Goal: Task Accomplishment & Management: Complete application form

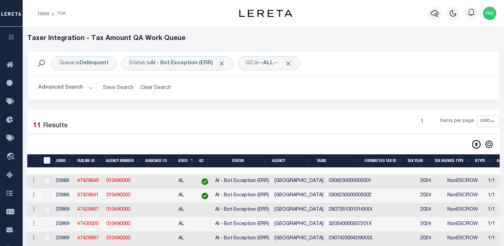
select select "2000"
click at [8, 36] on icon "button" at bounding box center [12, 37] width 8 height 6
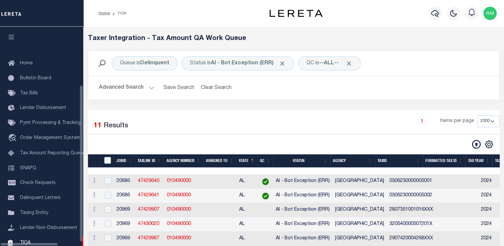
scroll to position [75, 0]
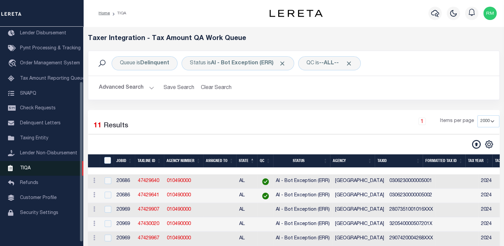
click at [36, 174] on link "TIQA" at bounding box center [41, 168] width 83 height 15
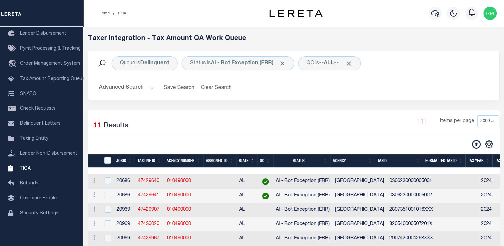
scroll to position [89, 0]
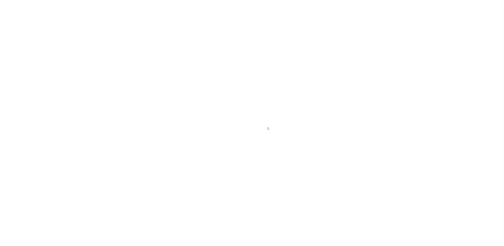
scroll to position [80, 0]
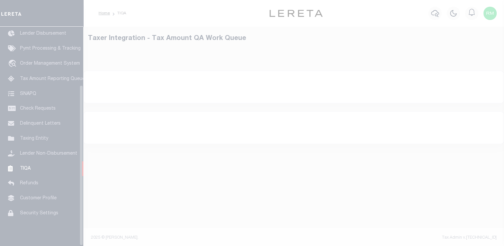
select select "200"
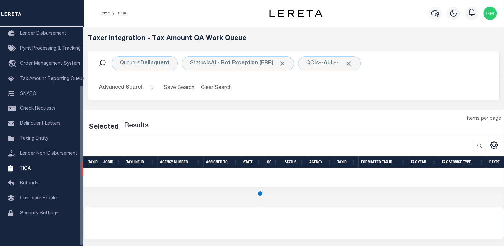
select select "200"
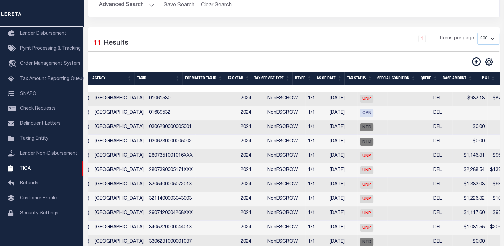
scroll to position [0, 246]
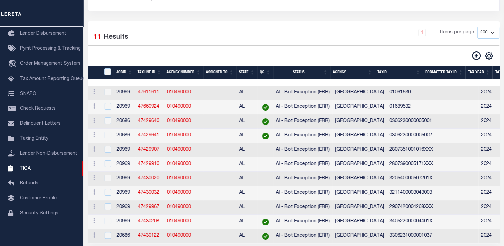
click at [148, 92] on link "47611611" at bounding box center [148, 92] width 21 height 5
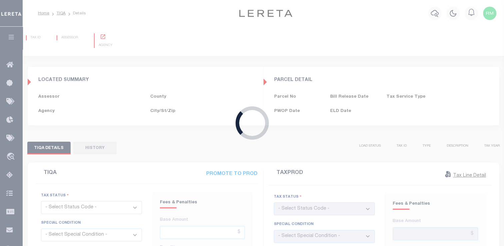
type input "[DATE]"
checkbox input "false"
type input "$932.18"
type input "$87.93"
type input "$0"
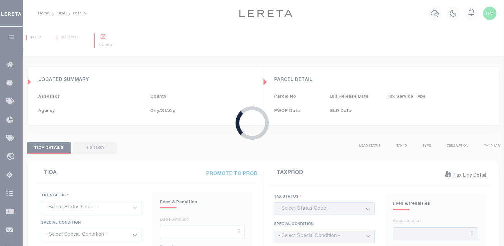
type input "$1,020.11"
select select "20"
type input "[DATE]"
checkbox input "false"
type input "$0"
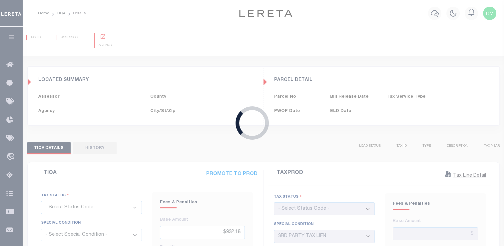
select select "UNP"
select select "DUE"
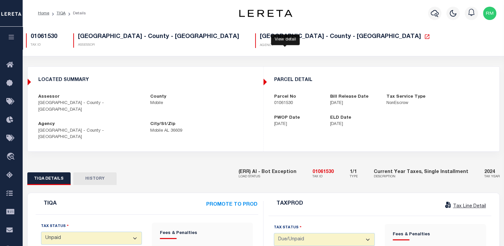
click at [424, 38] on icon at bounding box center [426, 36] width 5 height 5
drag, startPoint x: 264, startPoint y: 105, endPoint x: 297, endPoint y: 105, distance: 33.0
click at [297, 105] on div "parcel detail Parcel No 01061530 Bill Release Date 10/01/2024 Tax Service Type …" at bounding box center [381, 102] width 235 height 61
copy p "01061530"
